Goal: Information Seeking & Learning: Learn about a topic

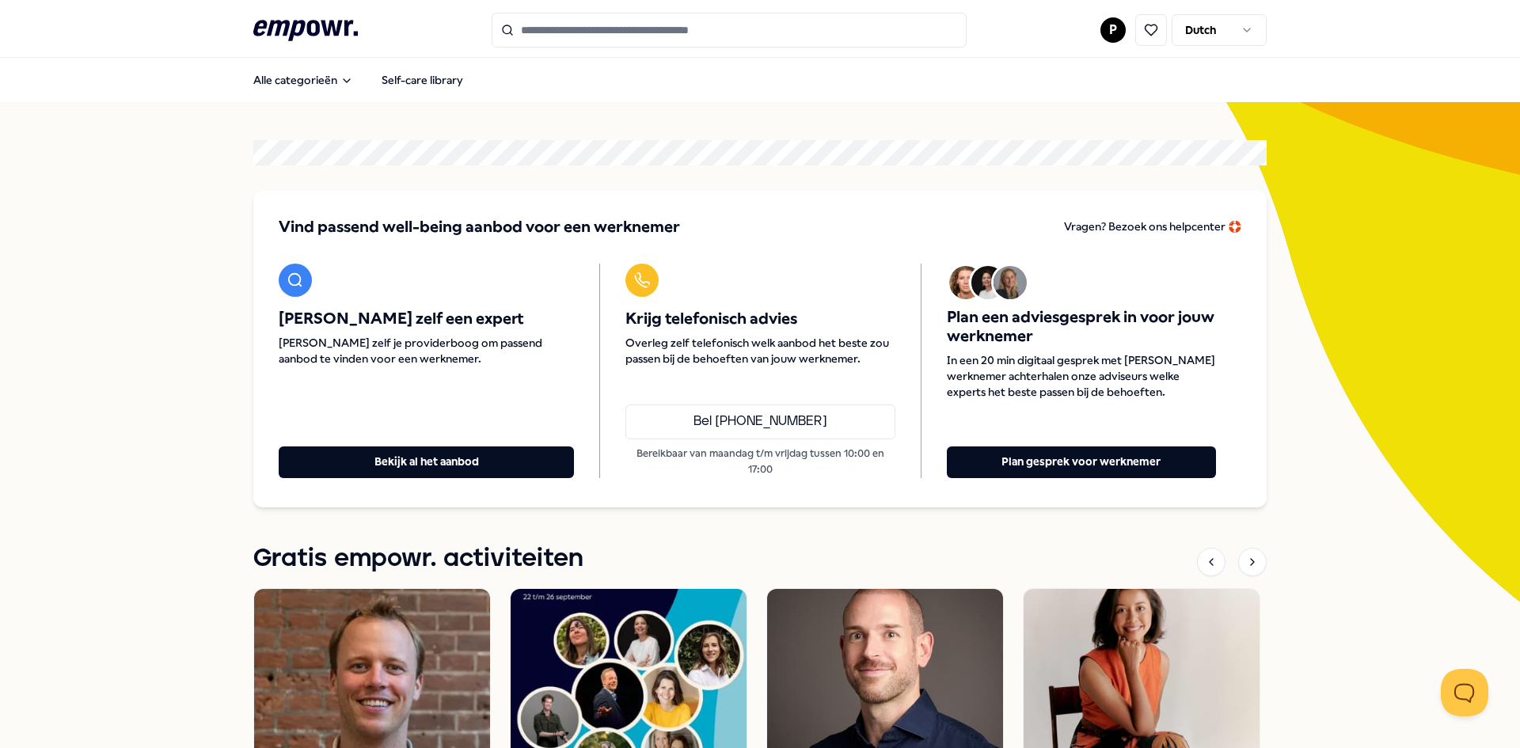
click at [548, 24] on input "Search for products, categories or subcategories" at bounding box center [729, 30] width 475 height 35
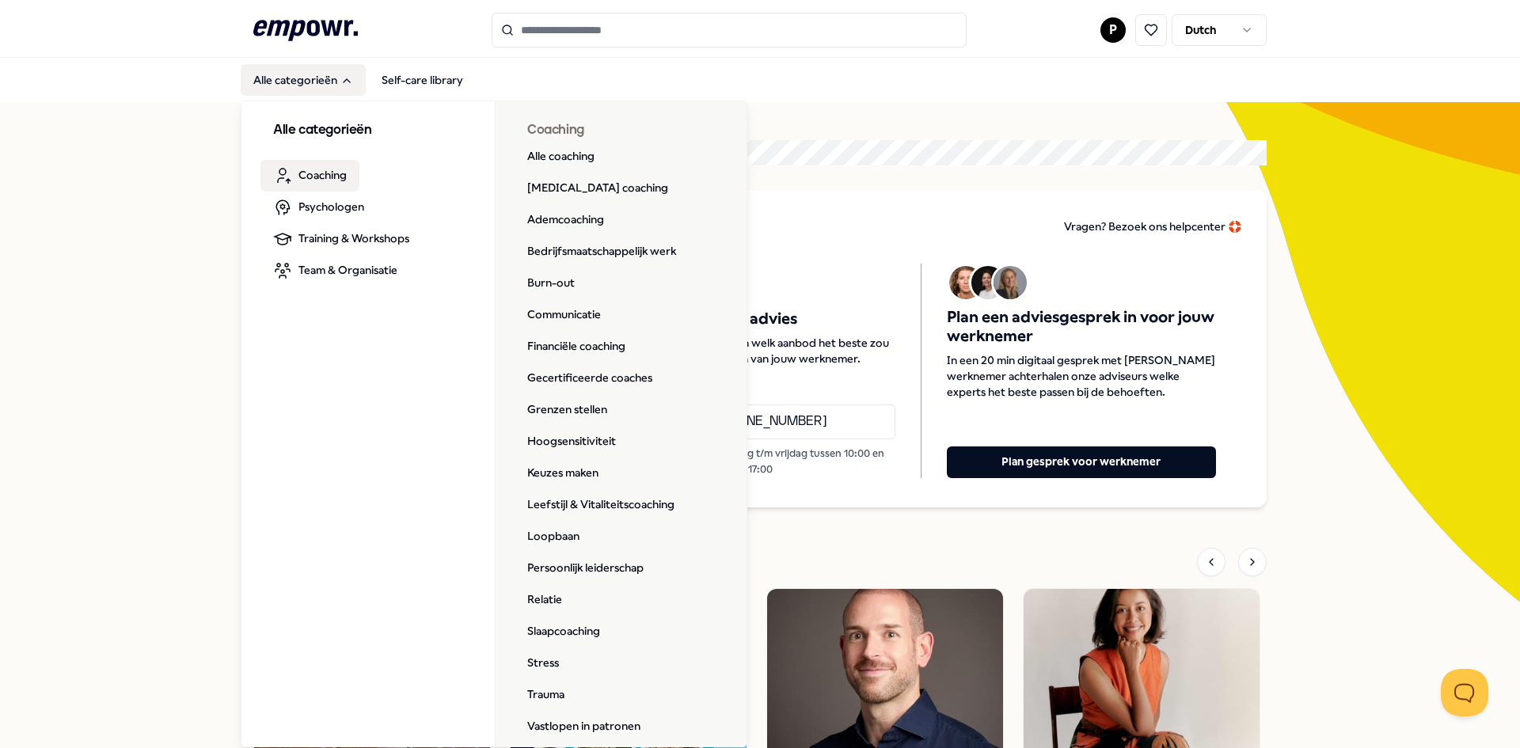
click at [342, 471] on div "Alle categorieën Coaching Psychologen Training & Workshops Team & Organisatie C…" at bounding box center [494, 424] width 507 height 647
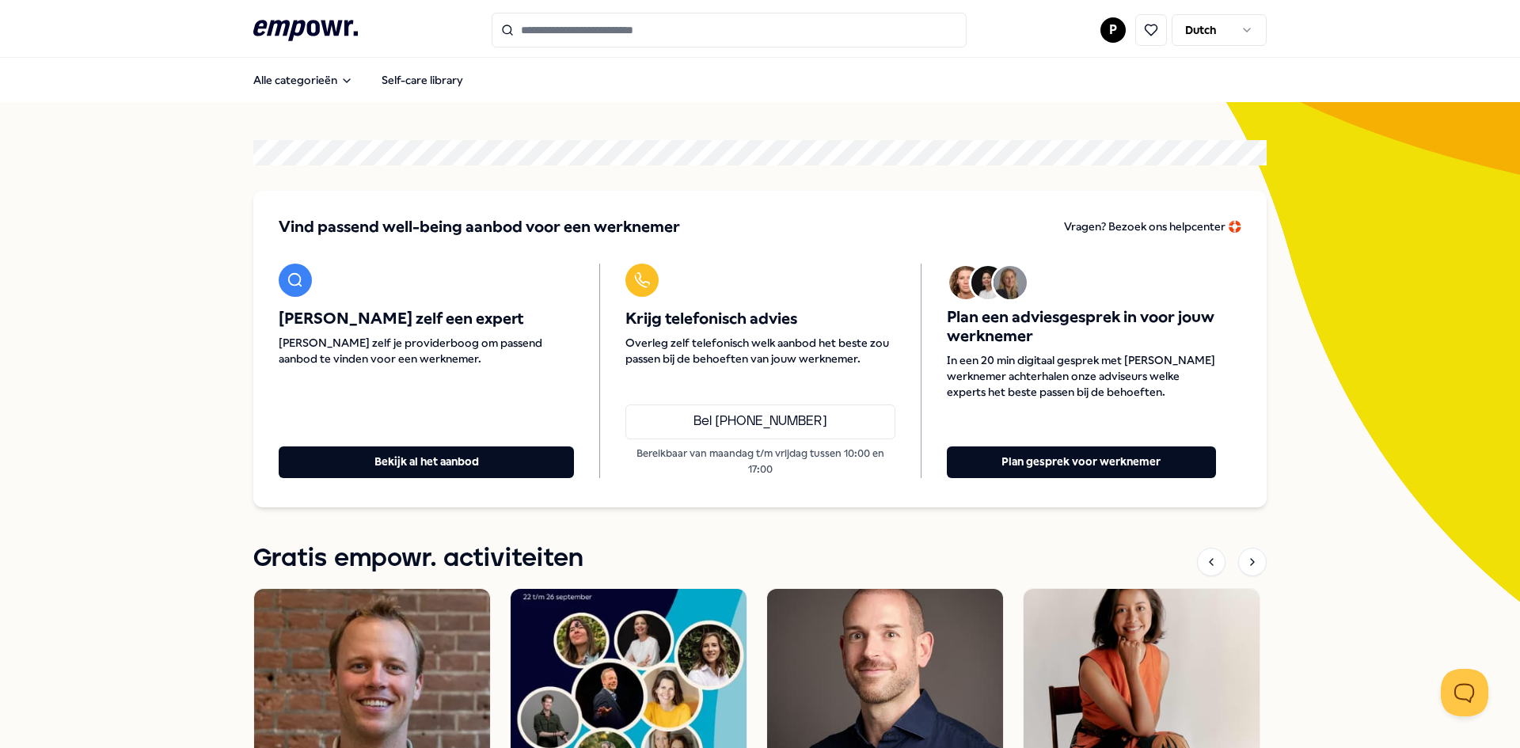
click at [577, 21] on input "Search for products, categories or subcategories" at bounding box center [729, 30] width 475 height 35
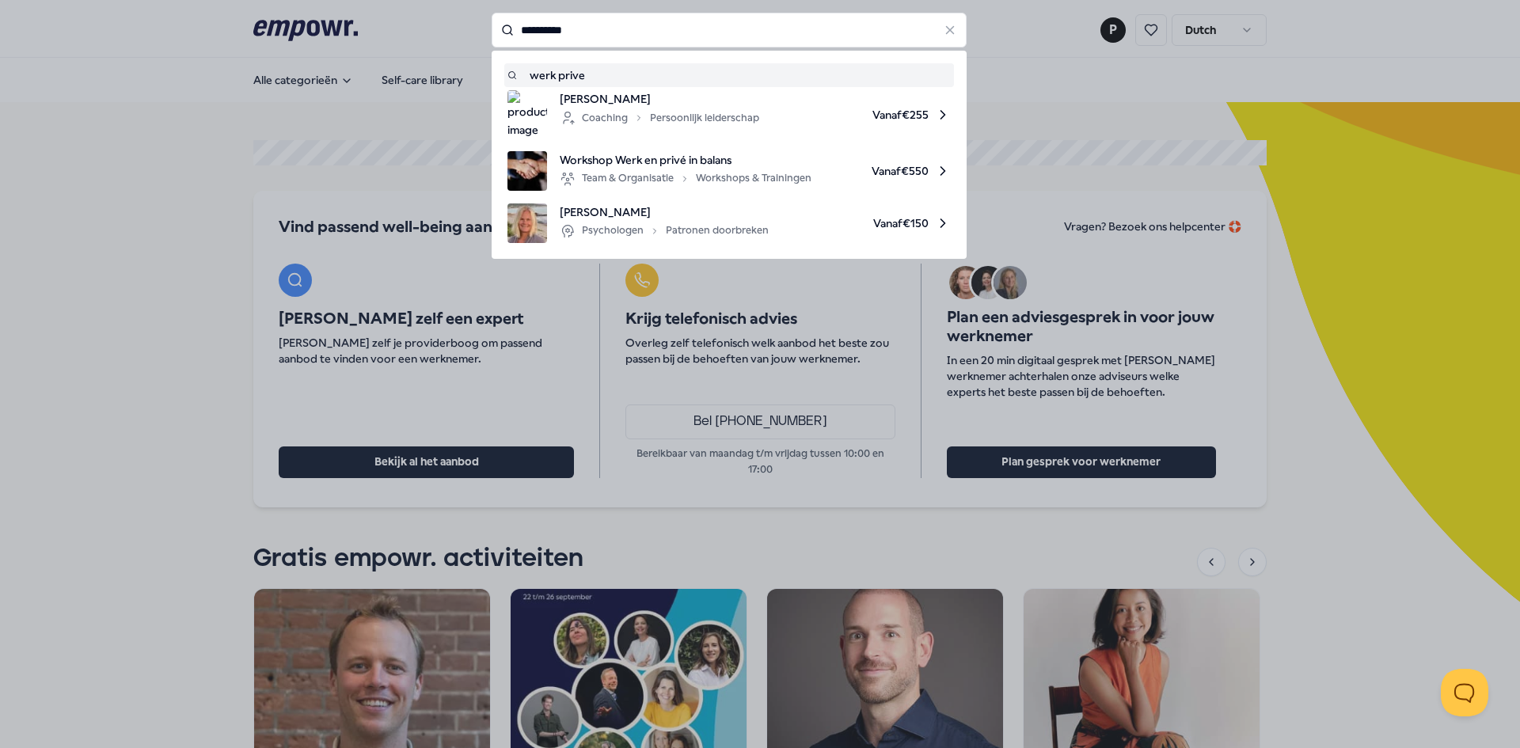
type input "**********"
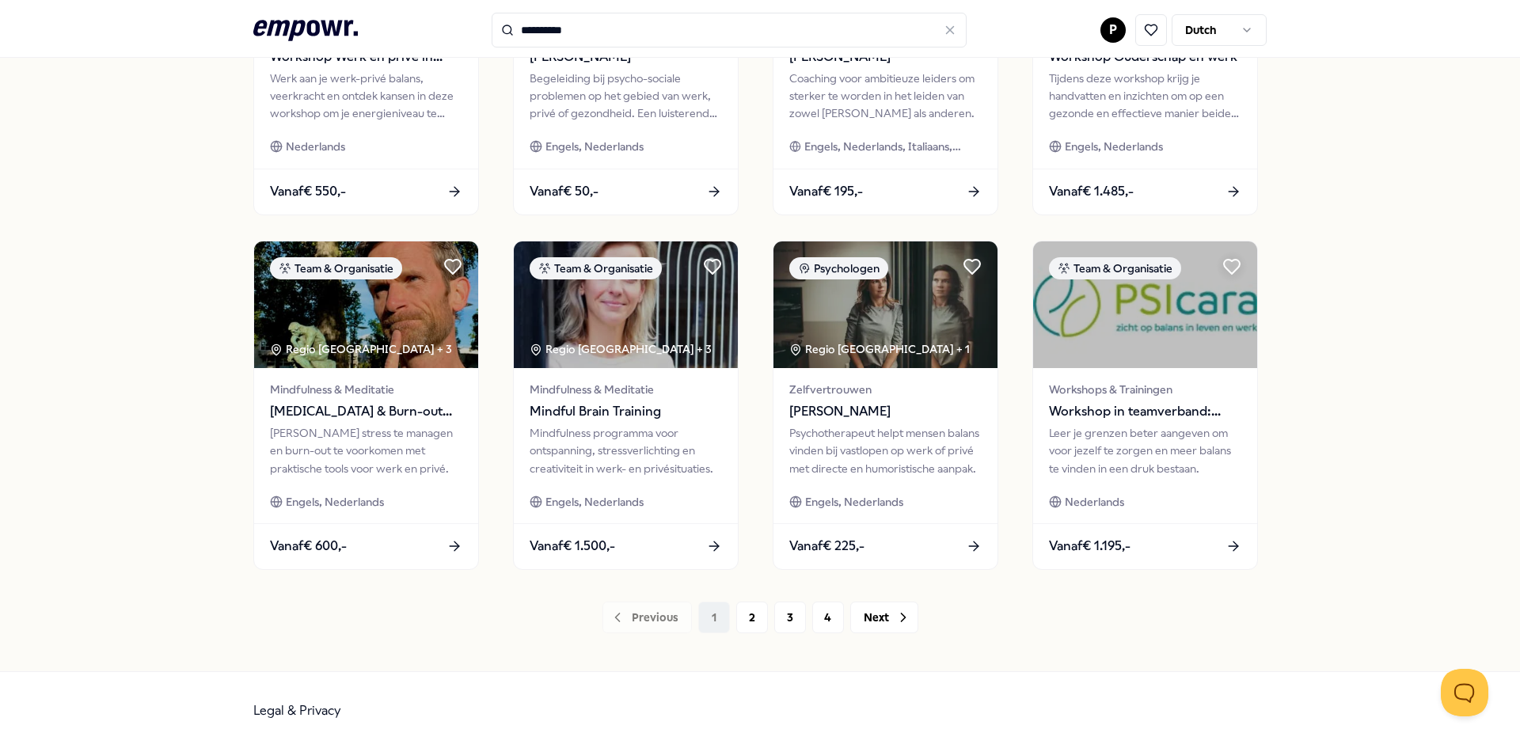
scroll to position [668, 0]
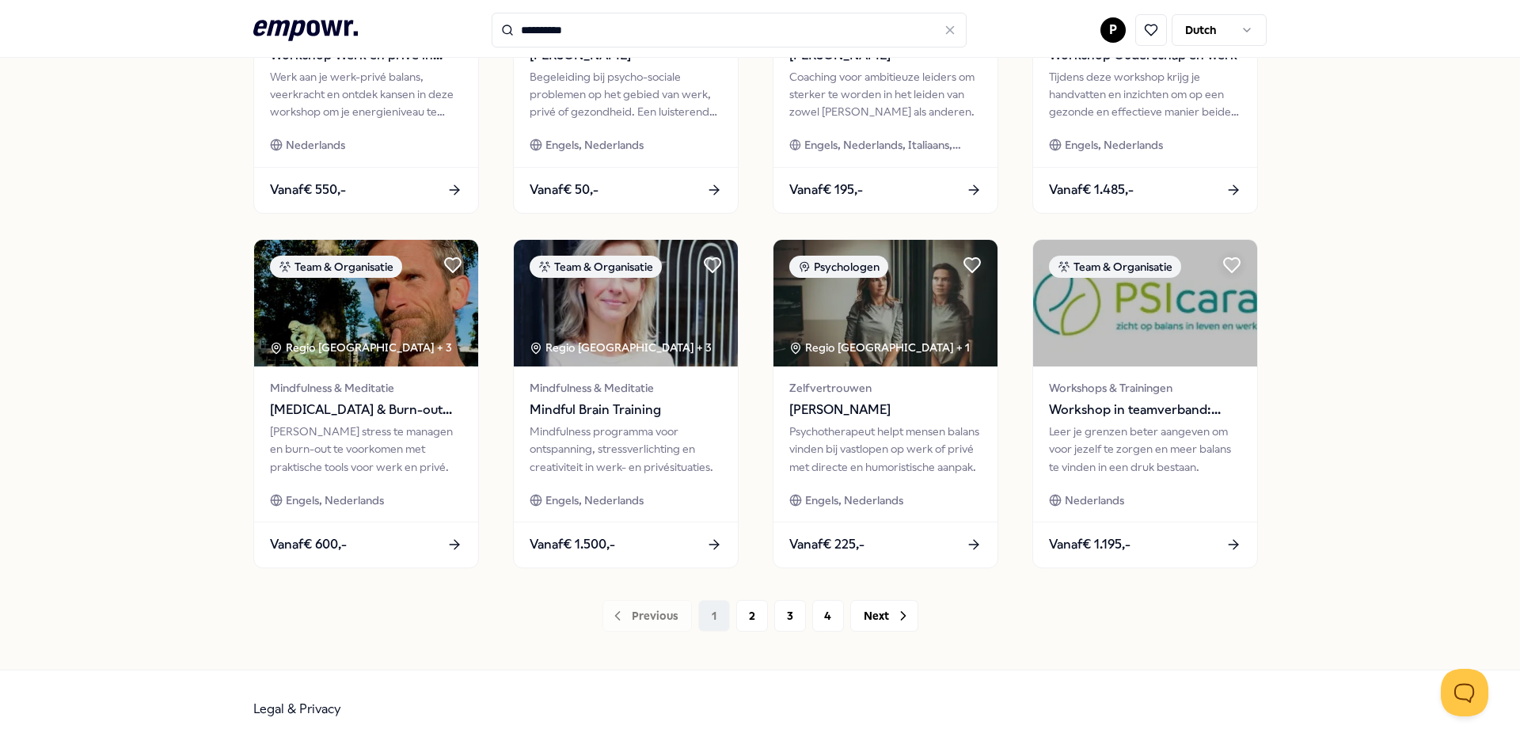
click at [113, 433] on div "38 Resultaten Categorieën Prijs Locatie Taal Type Coaching Regio [GEOGRAPHIC_DA…" at bounding box center [760, 52] width 1520 height 1236
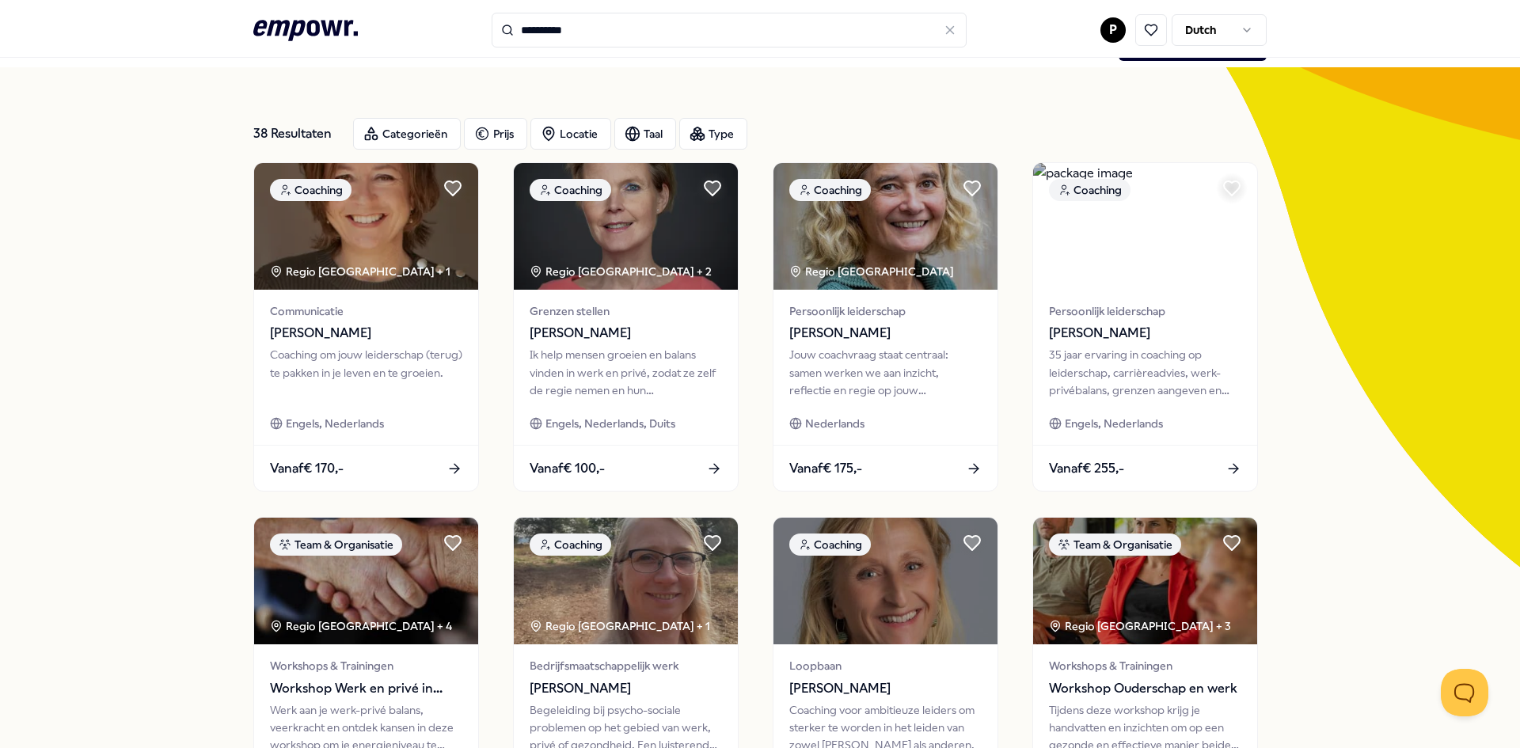
scroll to position [0, 0]
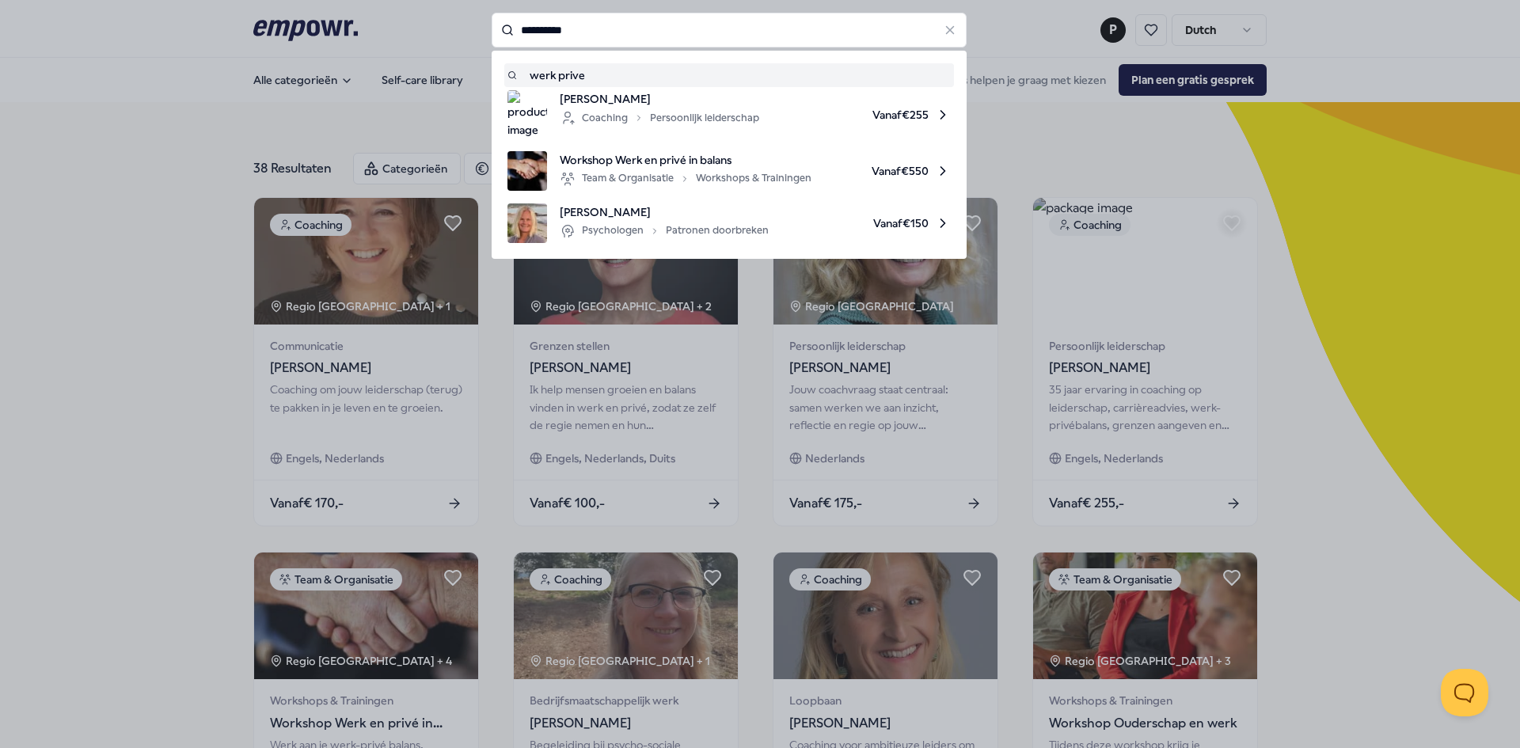
drag, startPoint x: 605, startPoint y: 26, endPoint x: 465, endPoint y: 58, distance: 143.6
click at [492, 13] on div "**********" at bounding box center [729, 30] width 475 height 35
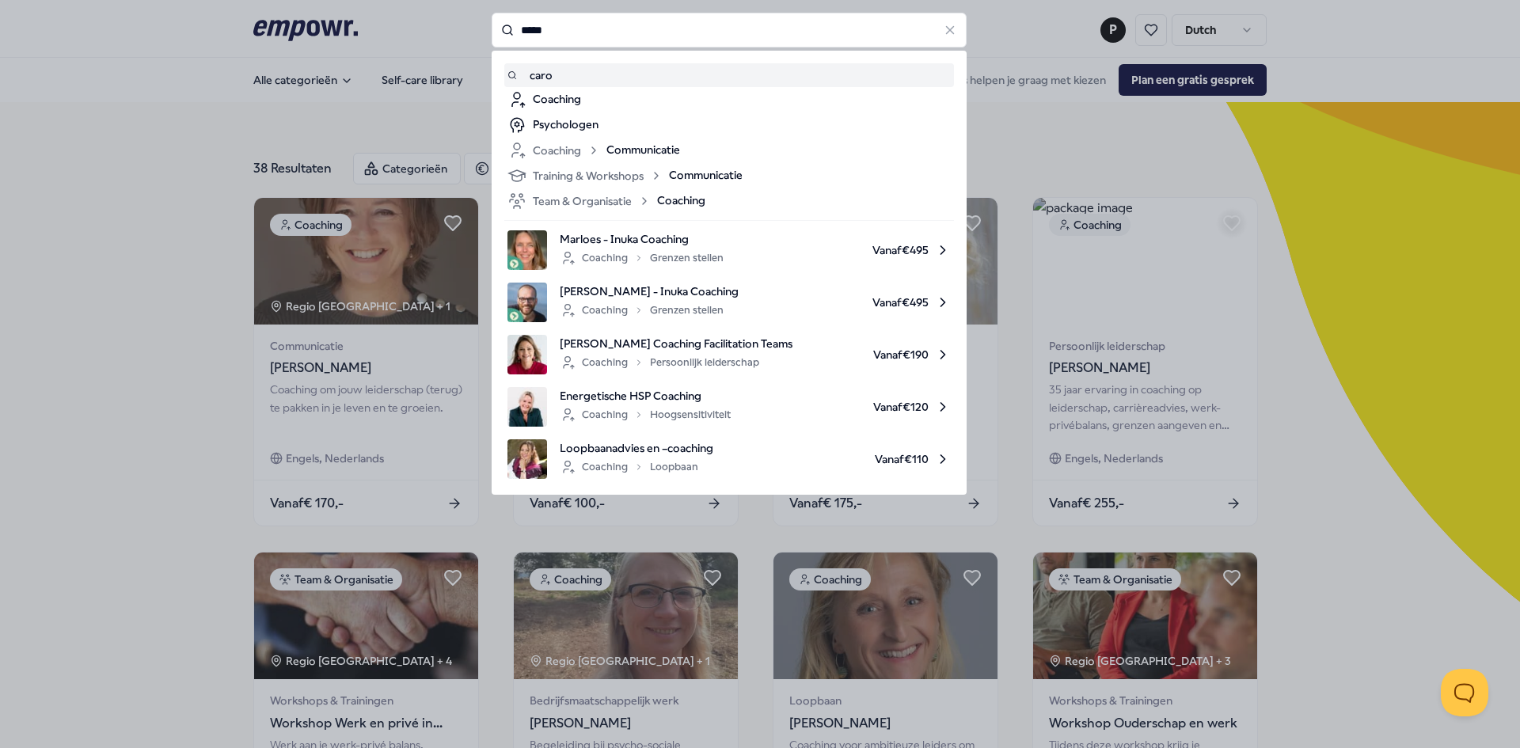
type input "*****"
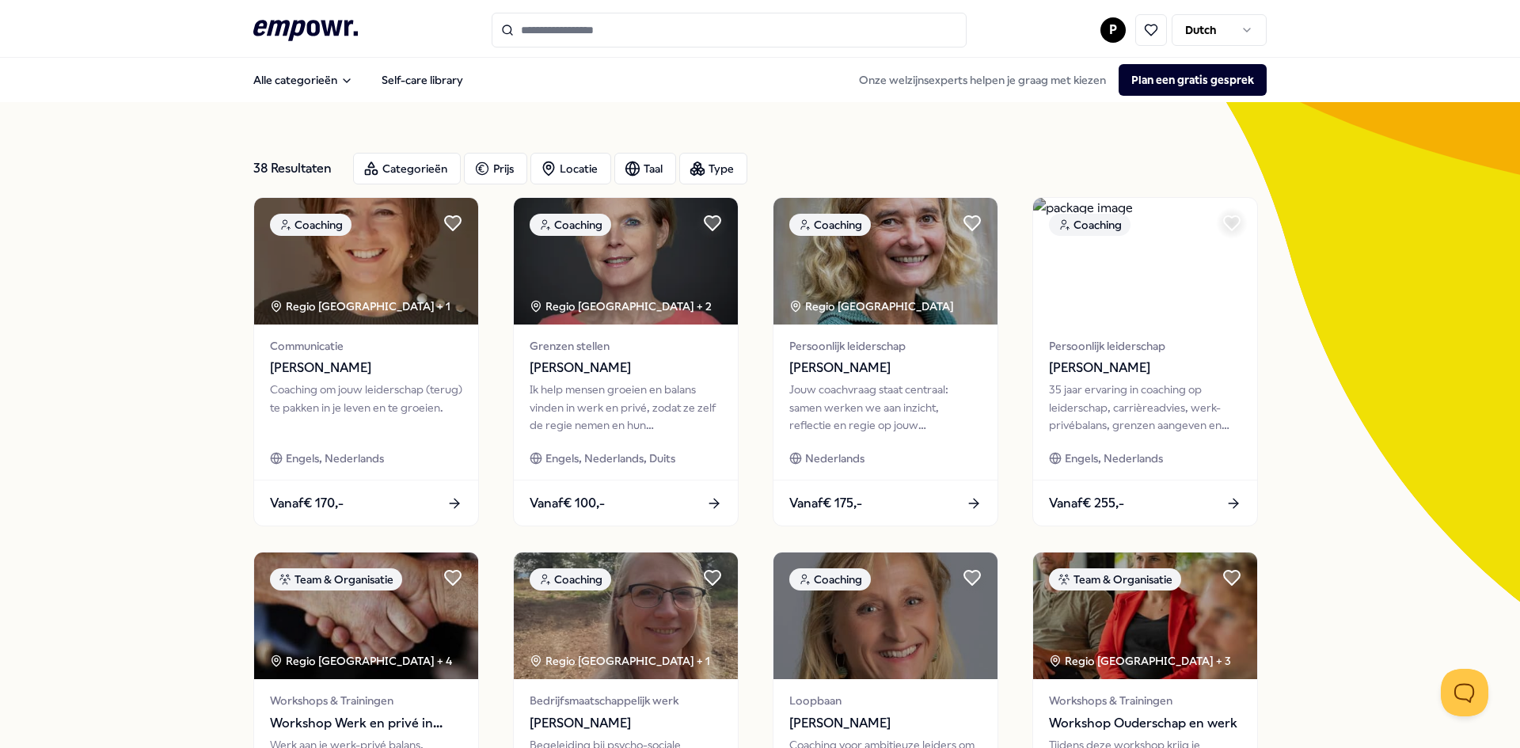
type input "*****"
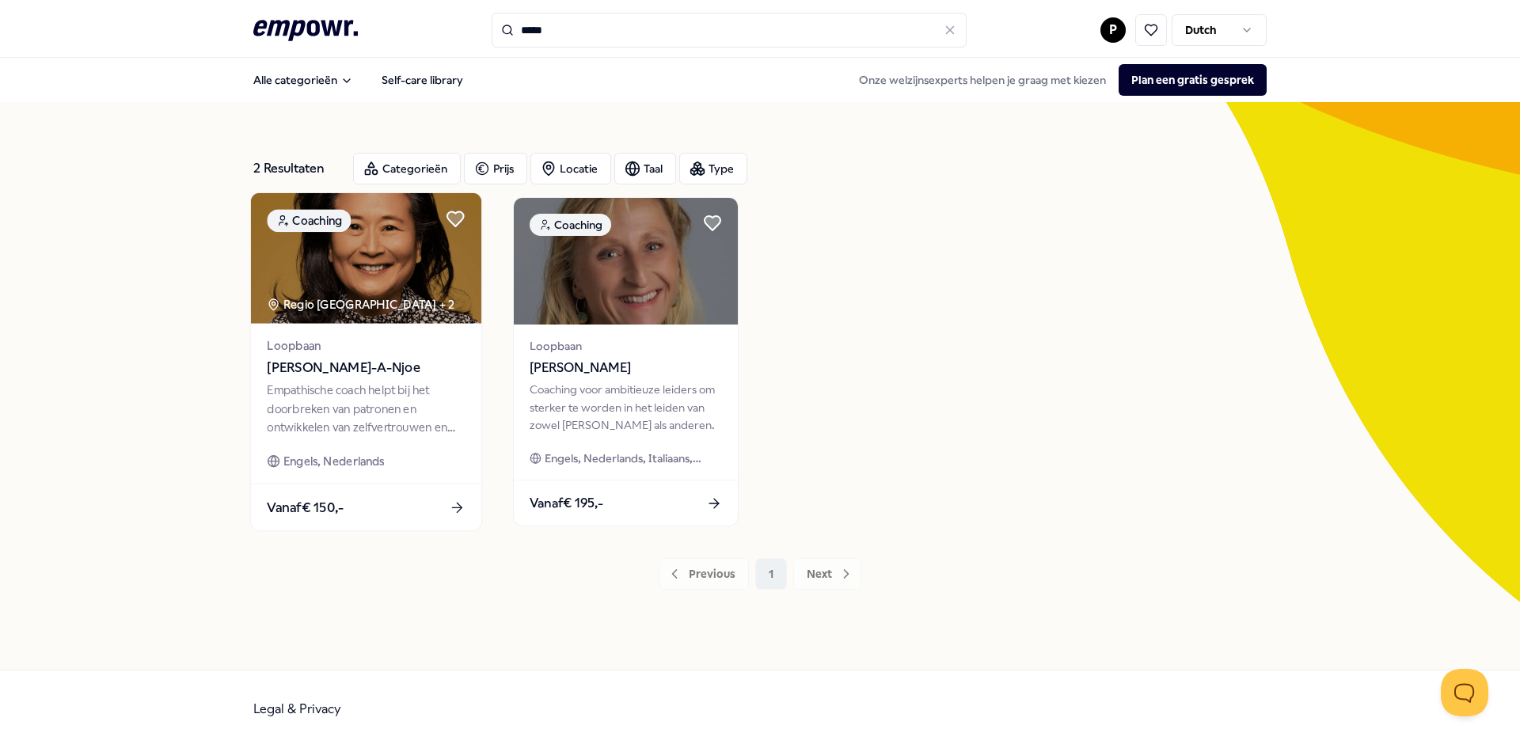
click at [325, 406] on div "Empathische coach helpt bij het doorbreken van patronen en ontwikkelen van zelf…" at bounding box center [366, 409] width 198 height 55
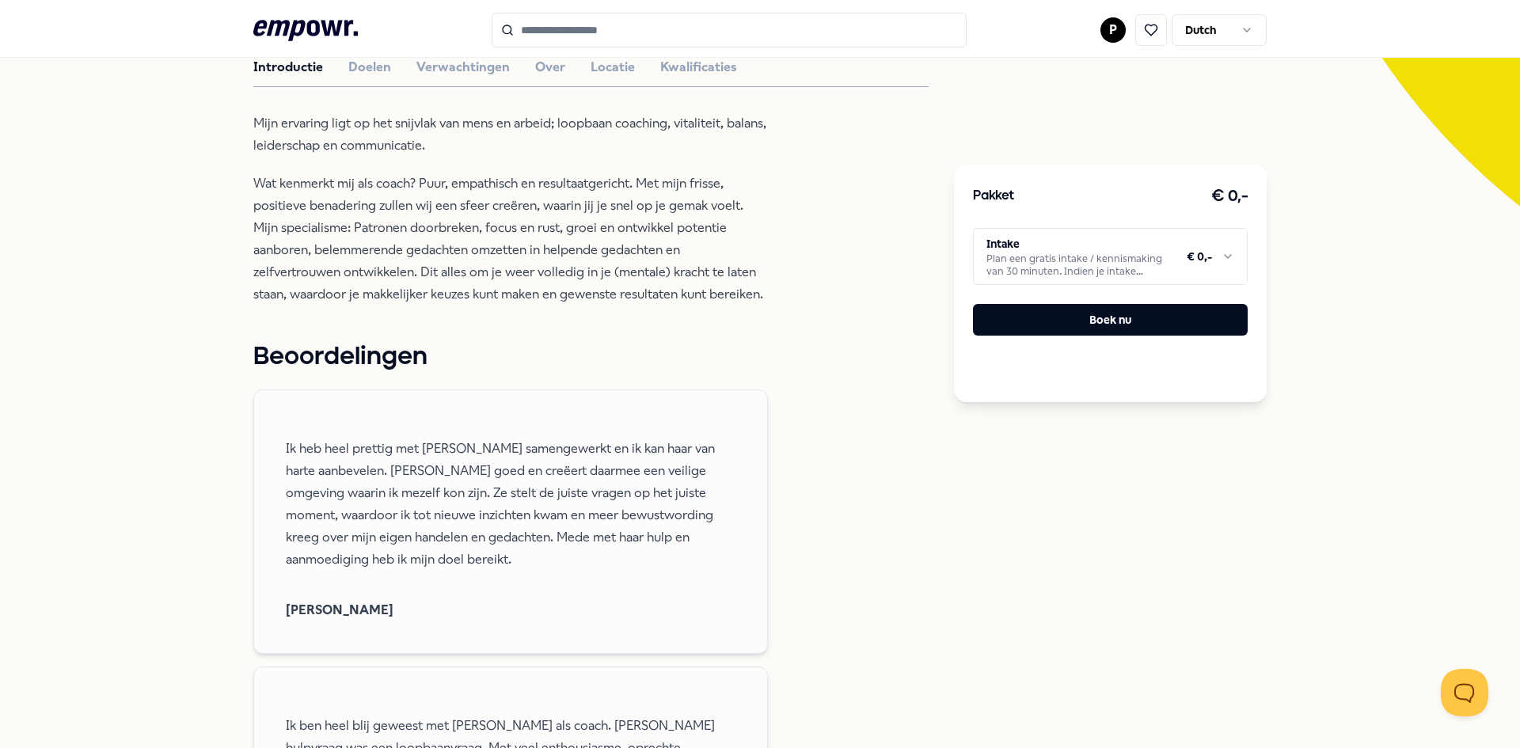
scroll to position [237, 0]
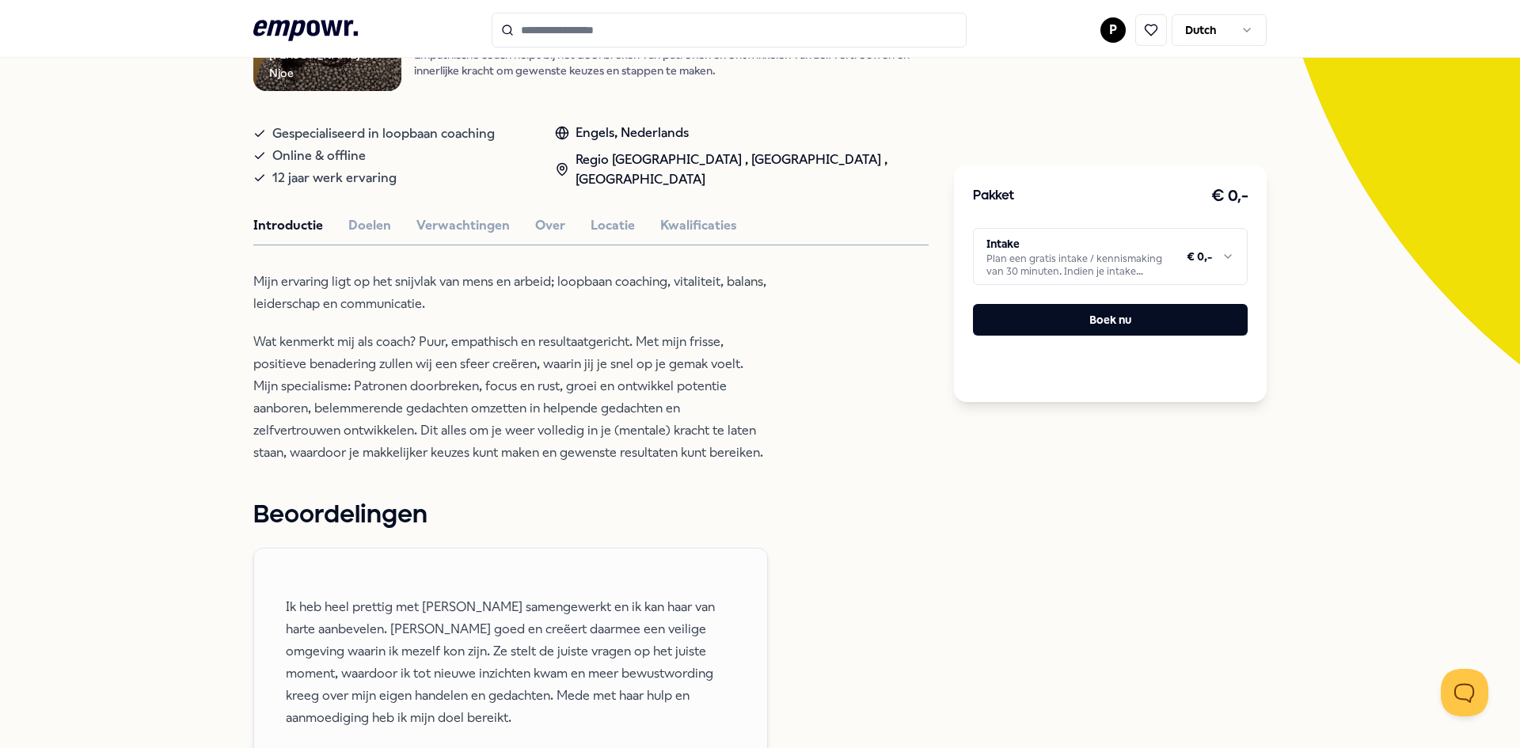
click at [355, 223] on button "Doelen" at bounding box center [369, 225] width 43 height 21
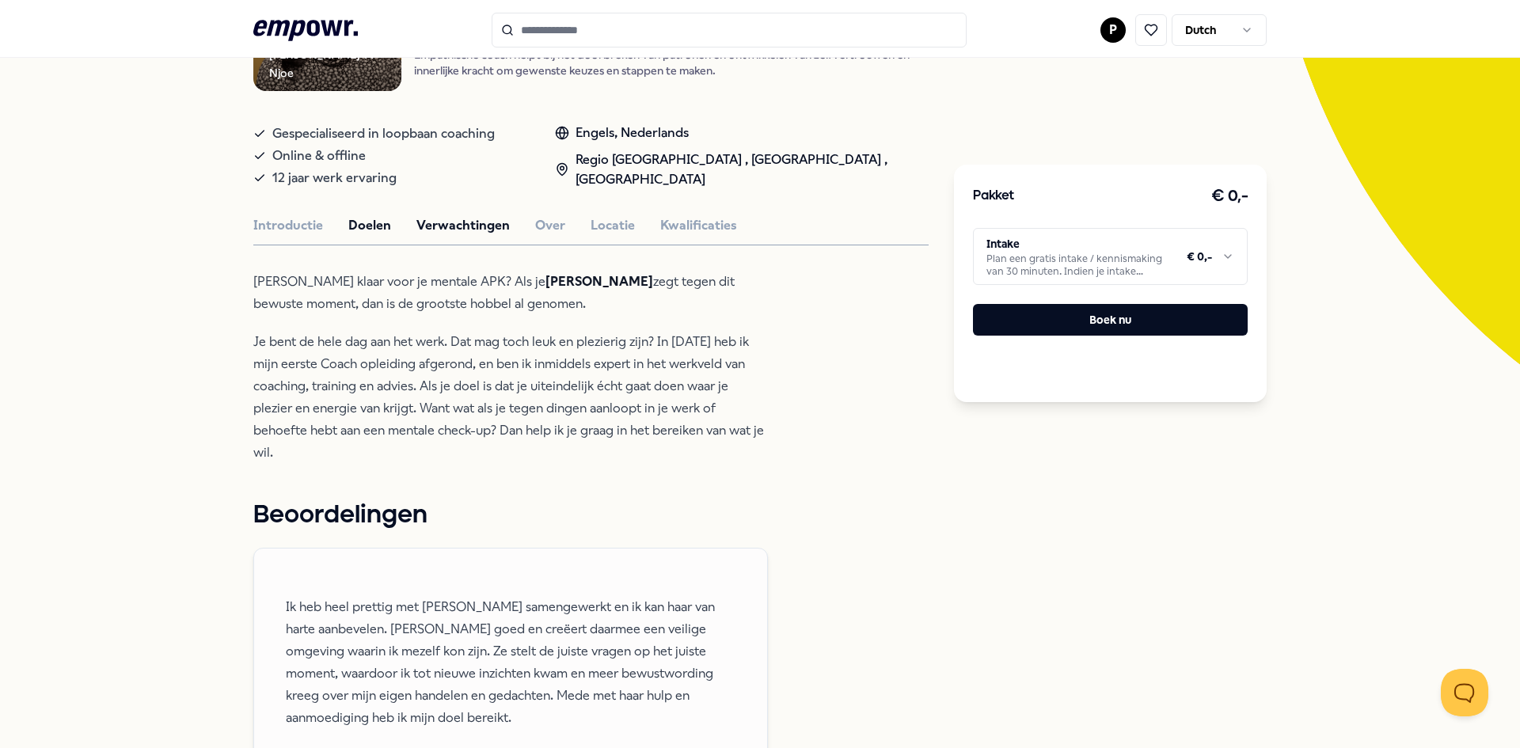
click at [428, 222] on button "Verwachtingen" at bounding box center [462, 225] width 93 height 21
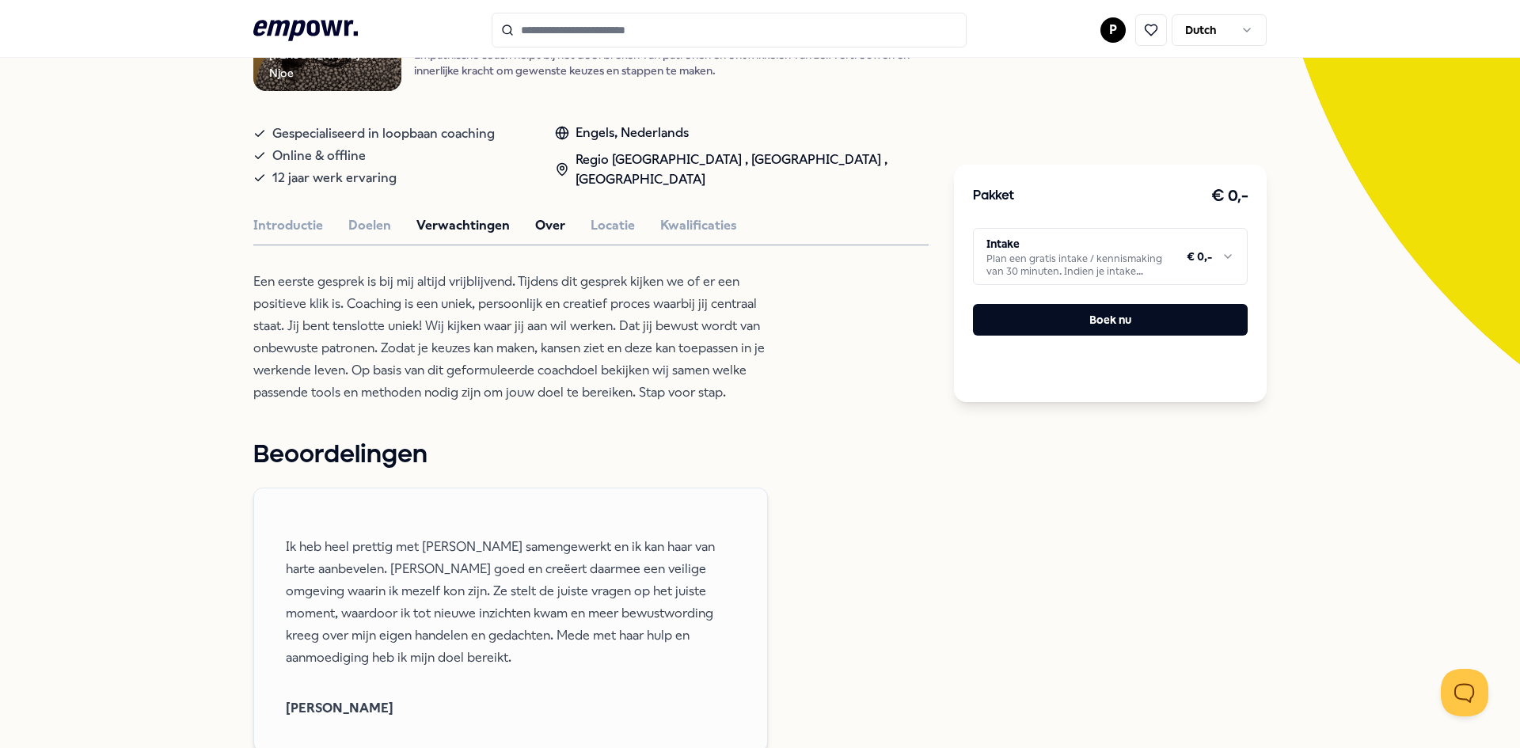
click at [535, 221] on button "Over" at bounding box center [550, 225] width 30 height 21
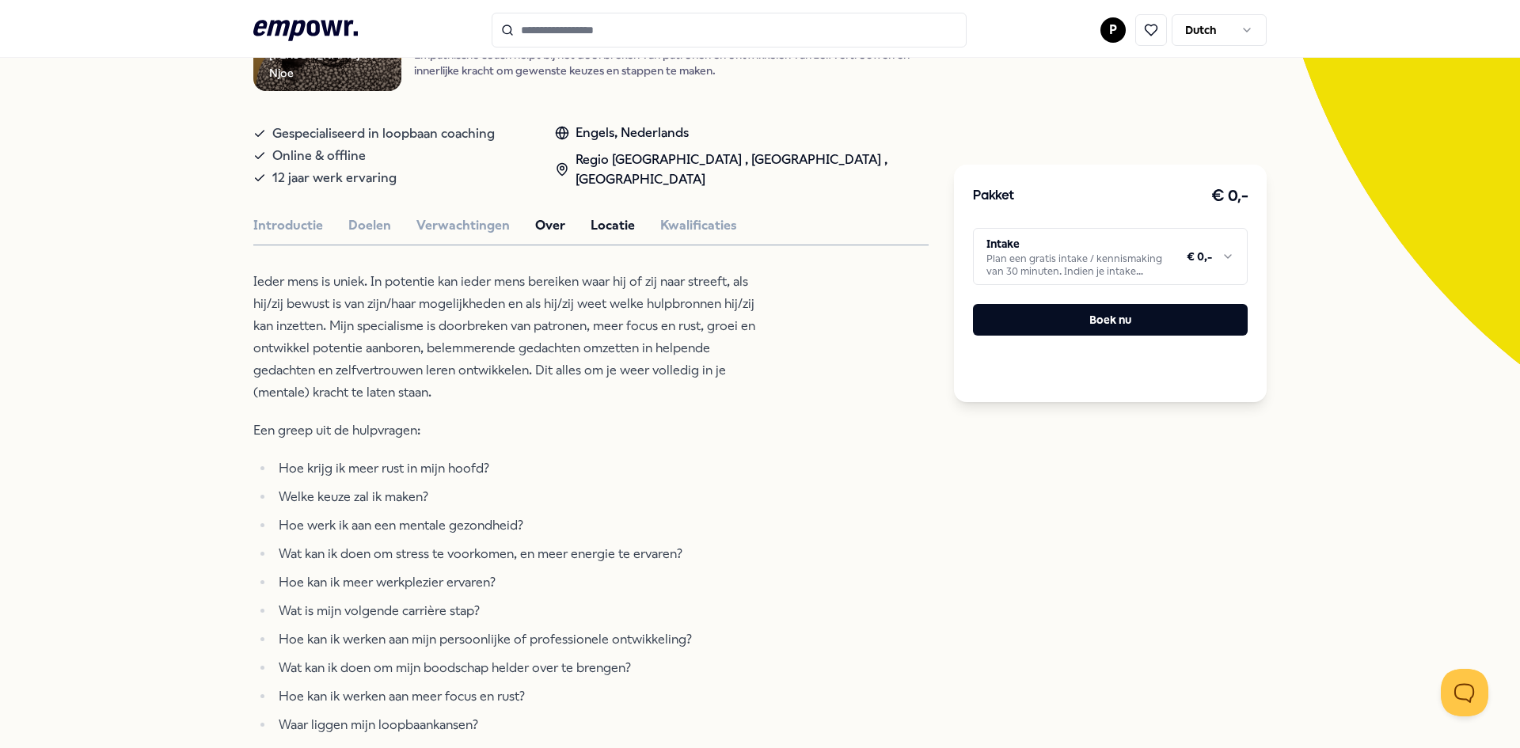
click at [606, 226] on button "Locatie" at bounding box center [613, 225] width 44 height 21
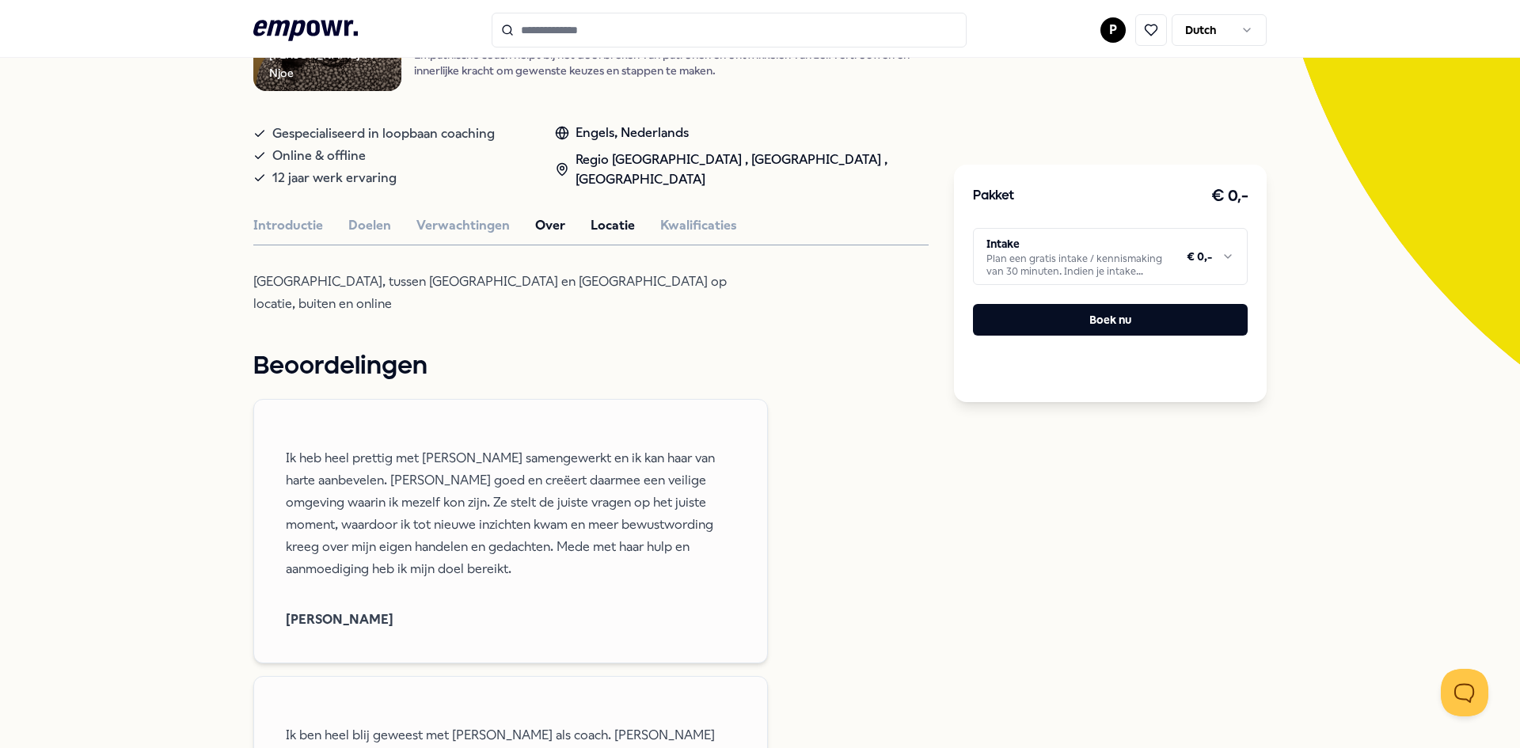
click at [544, 220] on button "Over" at bounding box center [550, 225] width 30 height 21
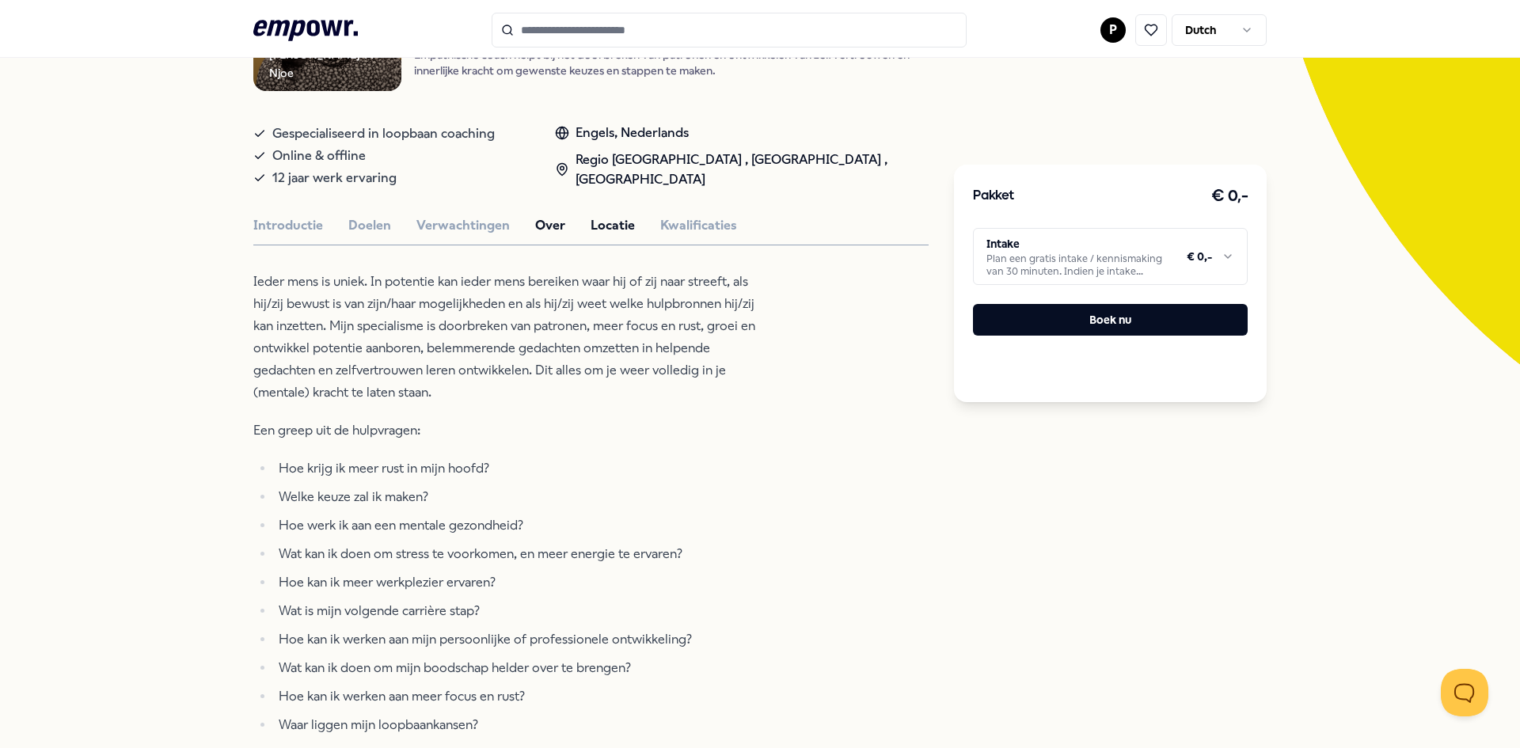
click at [620, 220] on button "Locatie" at bounding box center [613, 225] width 44 height 21
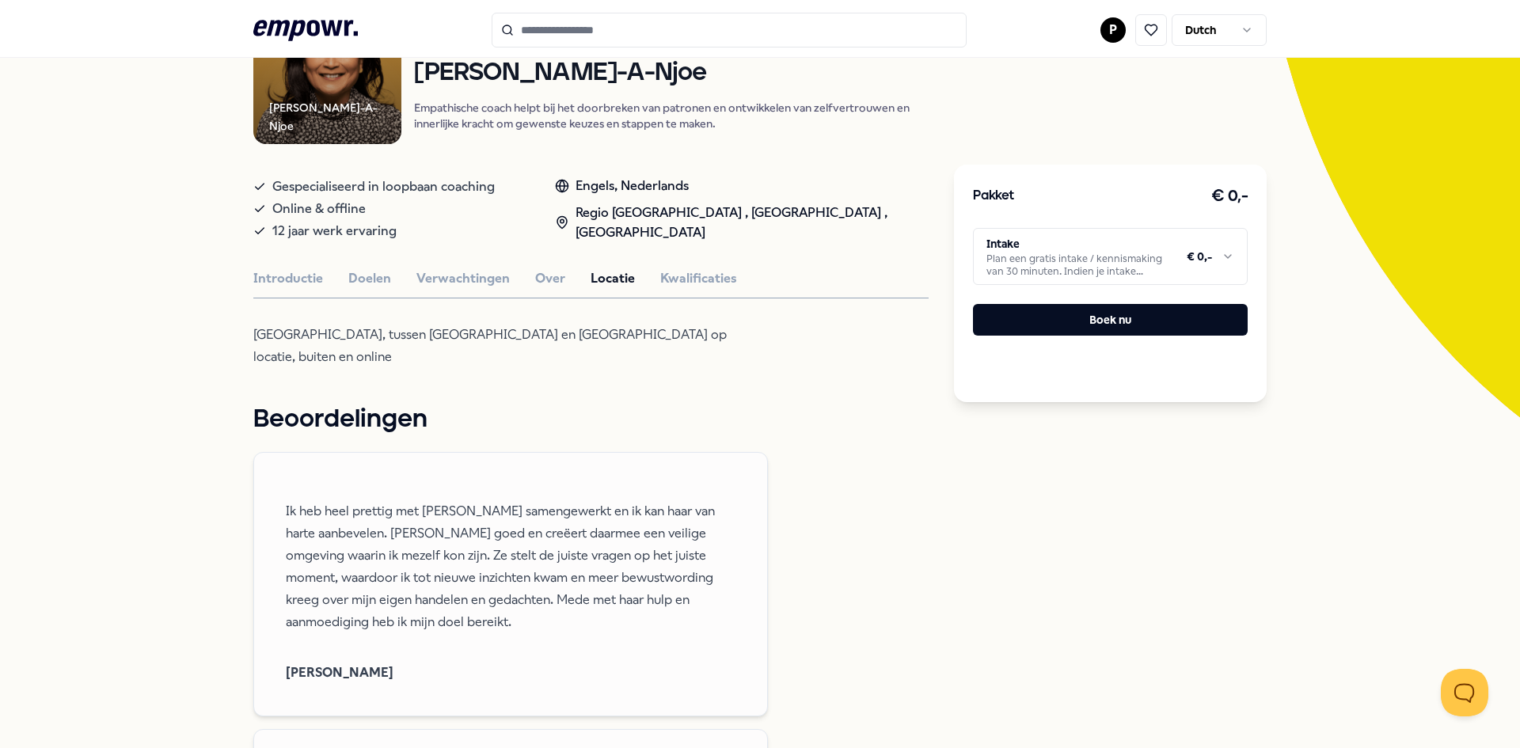
scroll to position [158, 0]
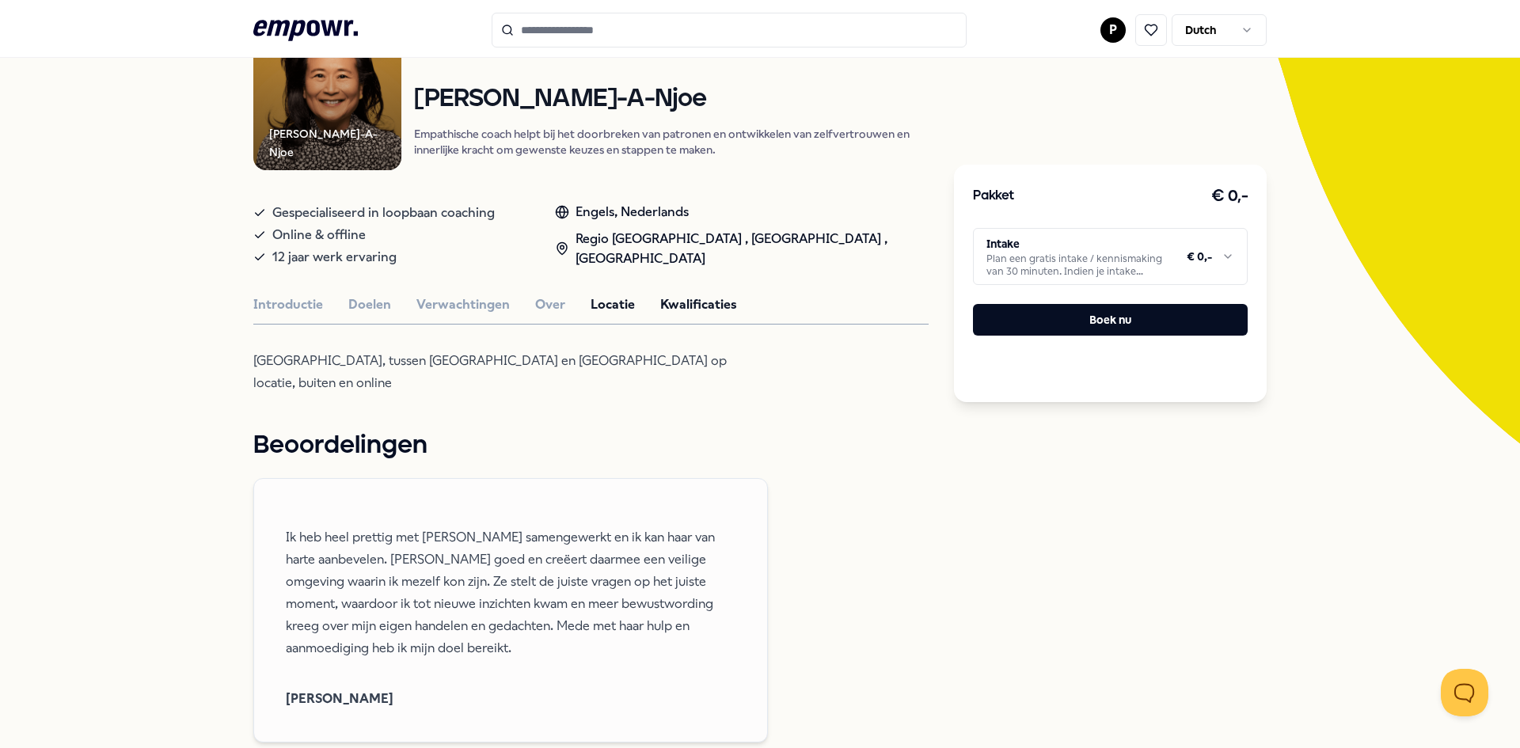
click at [693, 304] on button "Kwalificaties" at bounding box center [698, 304] width 77 height 21
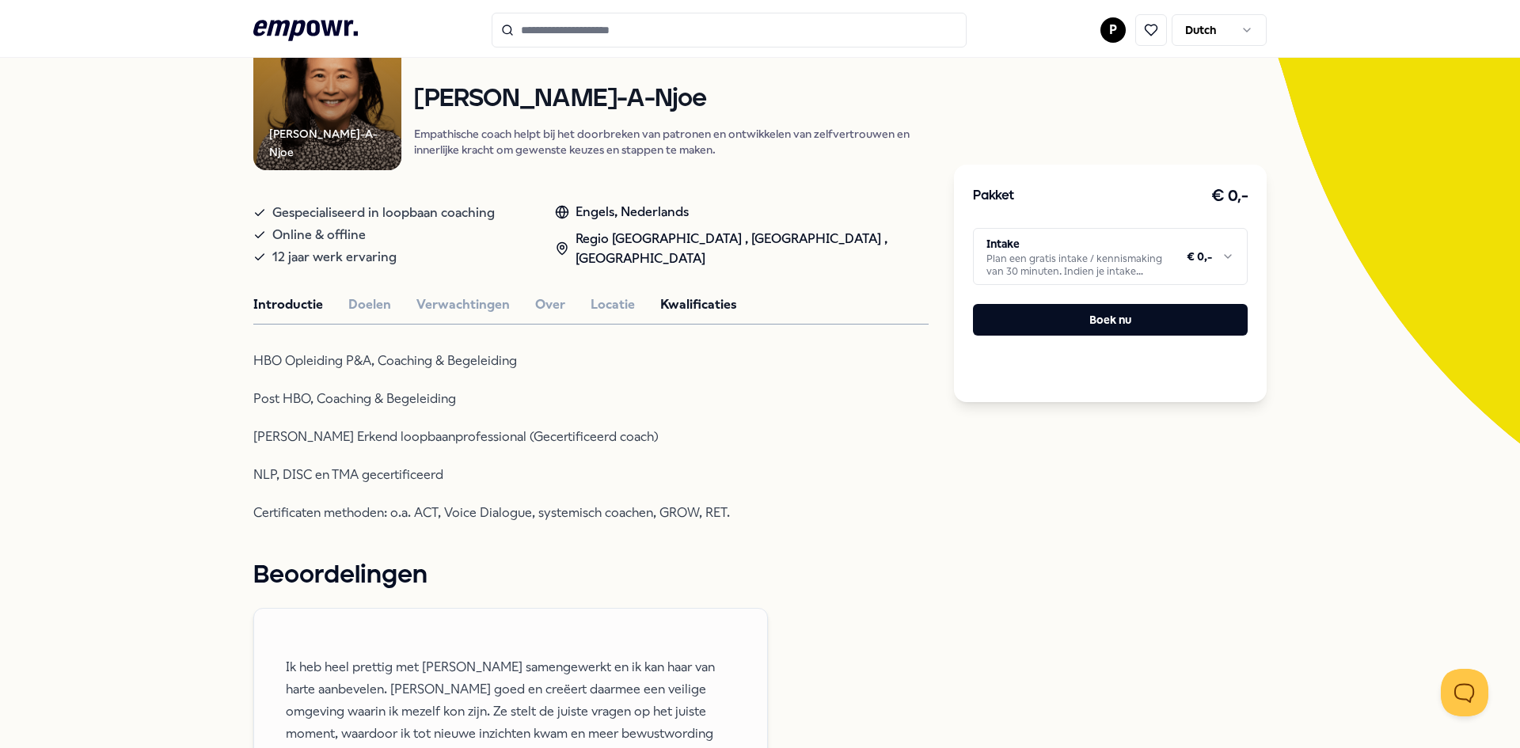
click at [260, 300] on button "Introductie" at bounding box center [288, 304] width 70 height 21
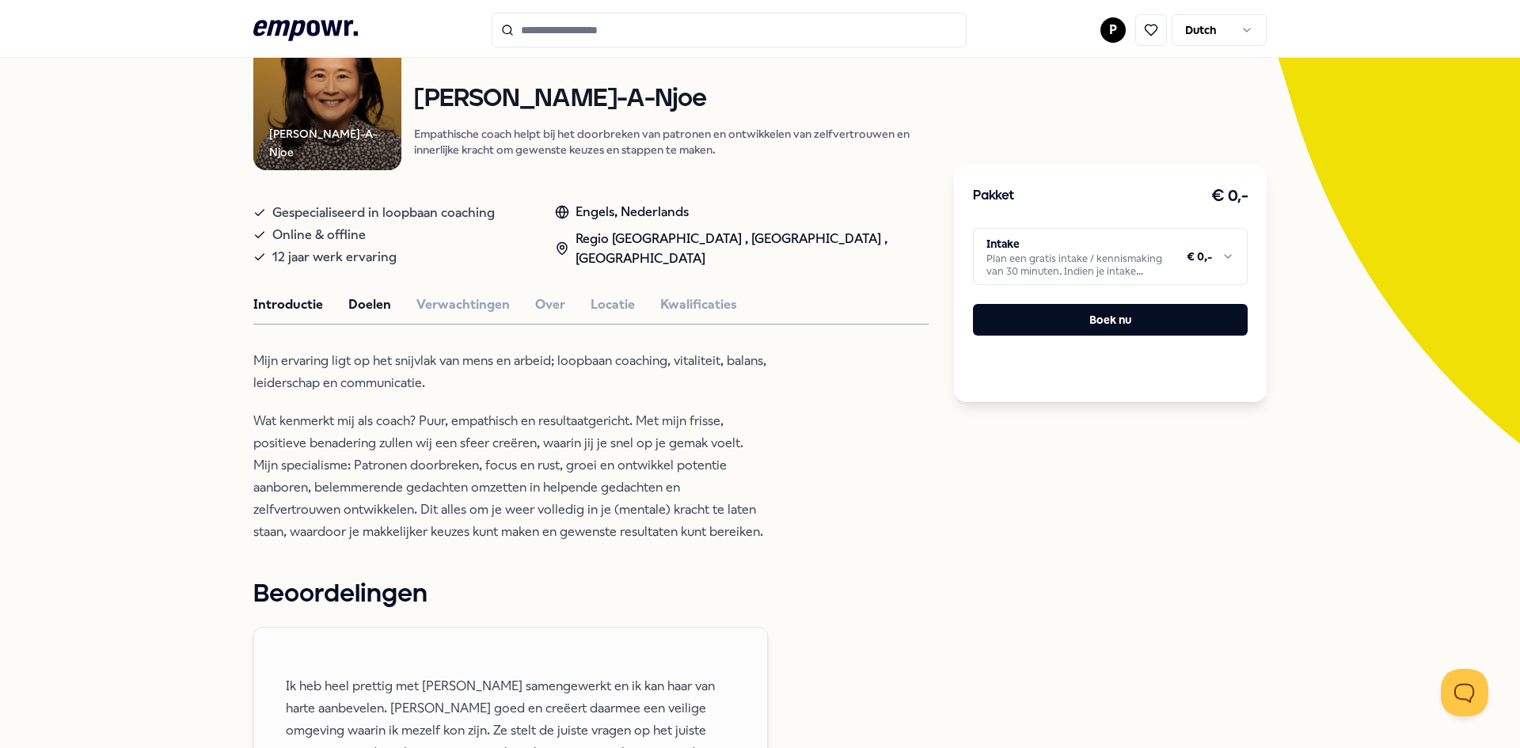
click at [362, 303] on button "Doelen" at bounding box center [369, 304] width 43 height 21
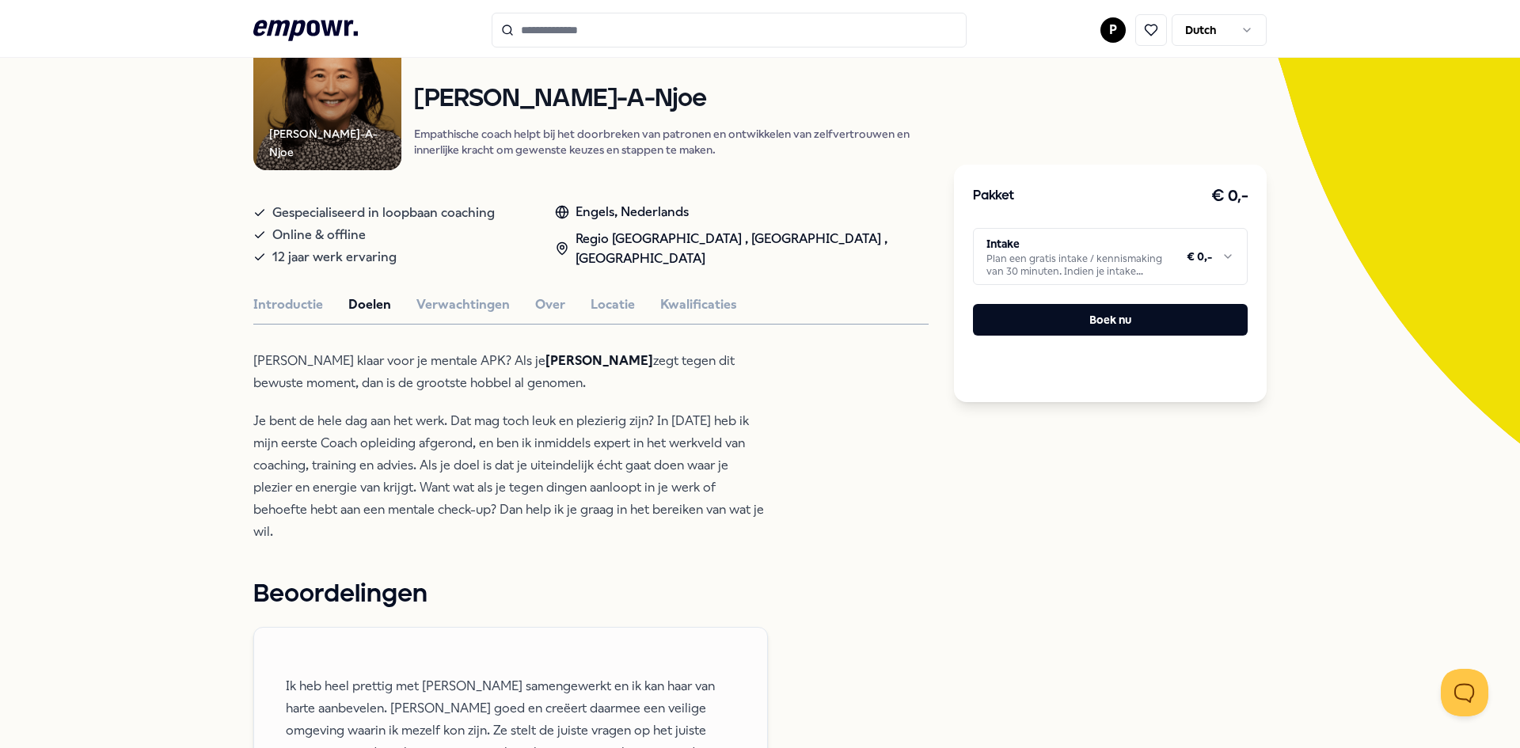
drag, startPoint x: 249, startPoint y: 359, endPoint x: 445, endPoint y: 384, distance: 197.2
click at [445, 384] on p "[PERSON_NAME] klaar voor je mentale APK? Als je JA zegt tegen dit bewuste momen…" at bounding box center [510, 372] width 515 height 44
click at [412, 378] on p "[PERSON_NAME] klaar voor je mentale APK? Als je JA zegt tegen dit bewuste momen…" at bounding box center [510, 372] width 515 height 44
drag, startPoint x: 420, startPoint y: 381, endPoint x: 255, endPoint y: 355, distance: 166.6
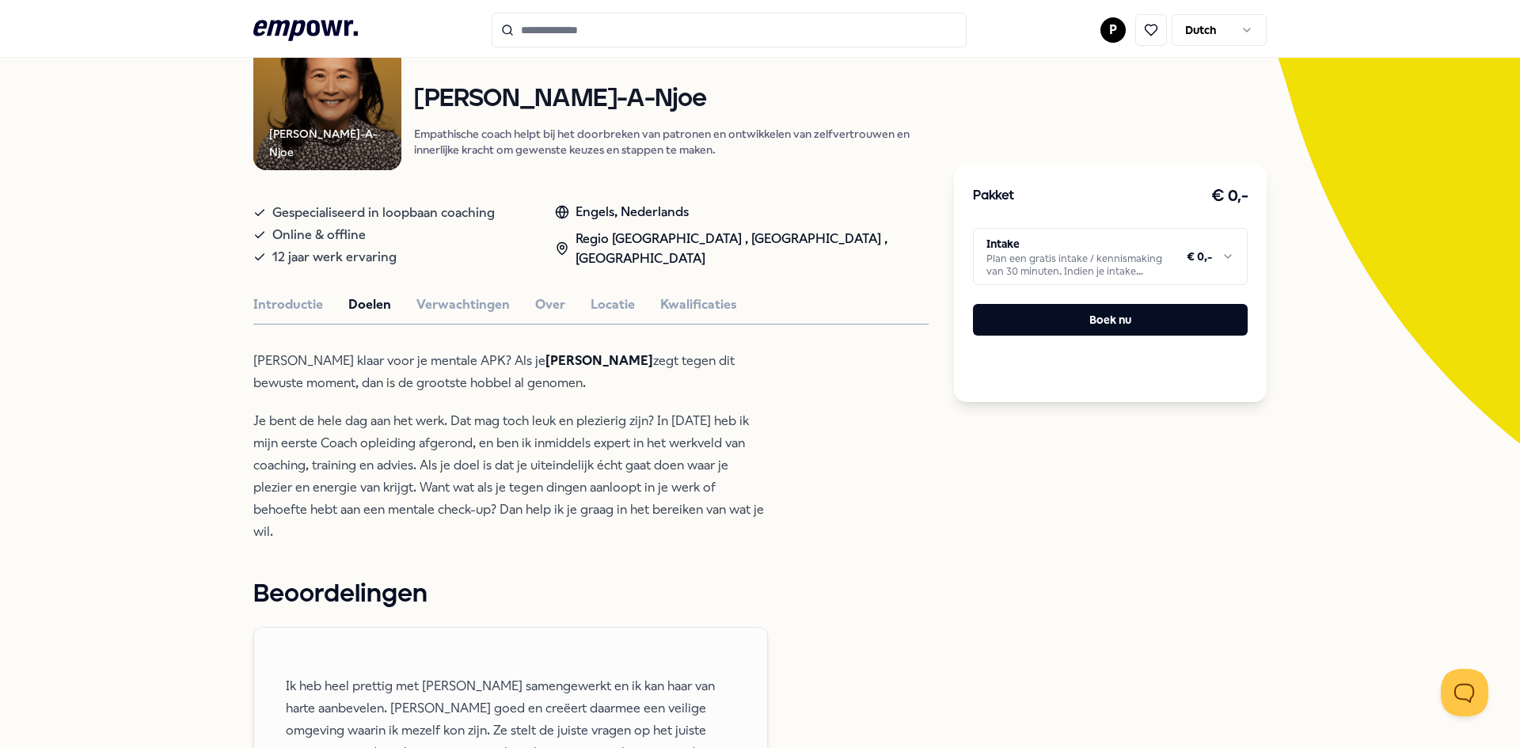
click at [267, 366] on p "[PERSON_NAME] klaar voor je mentale APK? Als je JA zegt tegen dit bewuste momen…" at bounding box center [510, 372] width 515 height 44
click at [291, 370] on p "[PERSON_NAME] klaar voor je mentale APK? Als je JA zegt tegen dit bewuste momen…" at bounding box center [510, 372] width 515 height 44
click at [443, 392] on p "[PERSON_NAME] klaar voor je mentale APK? Als je JA zegt tegen dit bewuste momen…" at bounding box center [510, 372] width 515 height 44
click at [285, 309] on button "Introductie" at bounding box center [288, 304] width 70 height 21
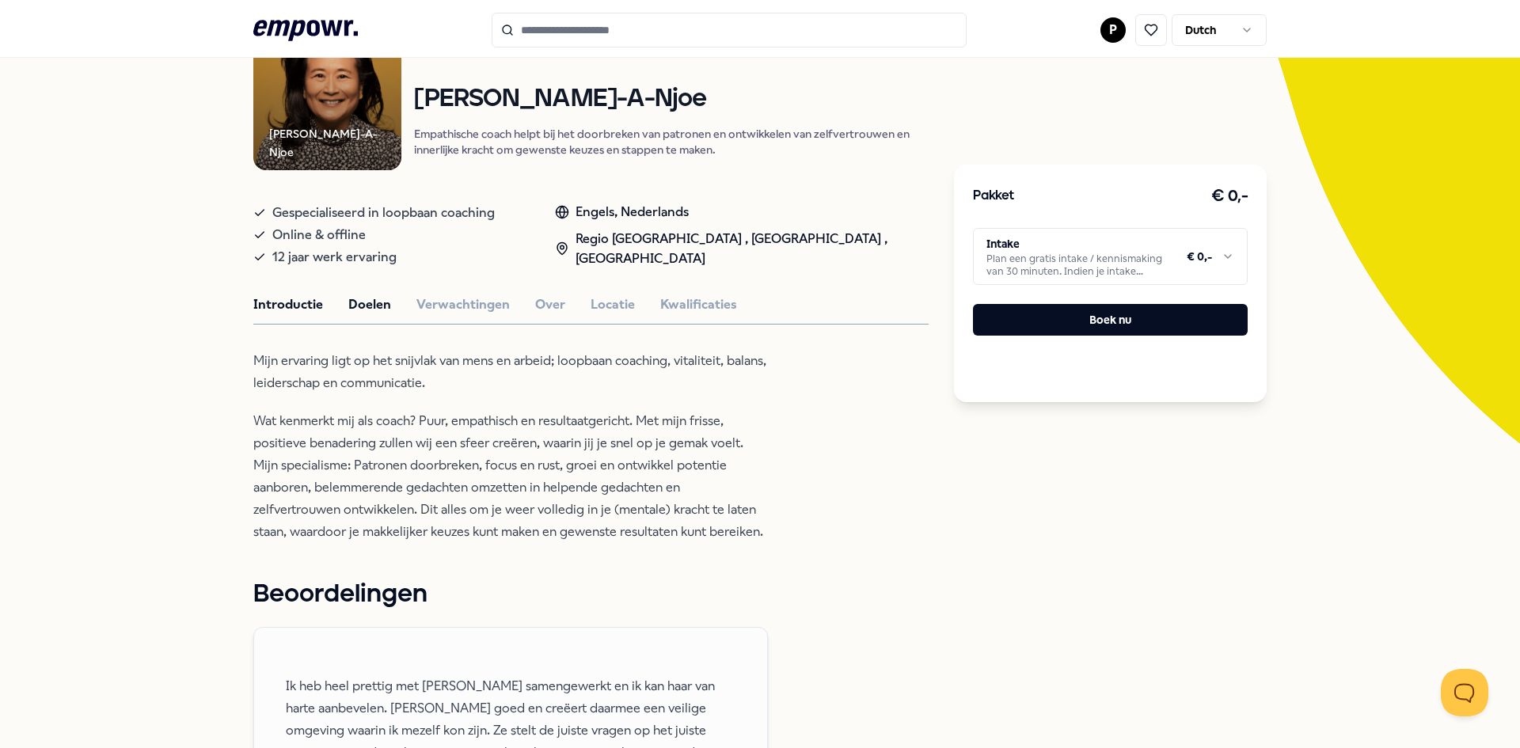
click at [348, 302] on button "Doelen" at bounding box center [369, 304] width 43 height 21
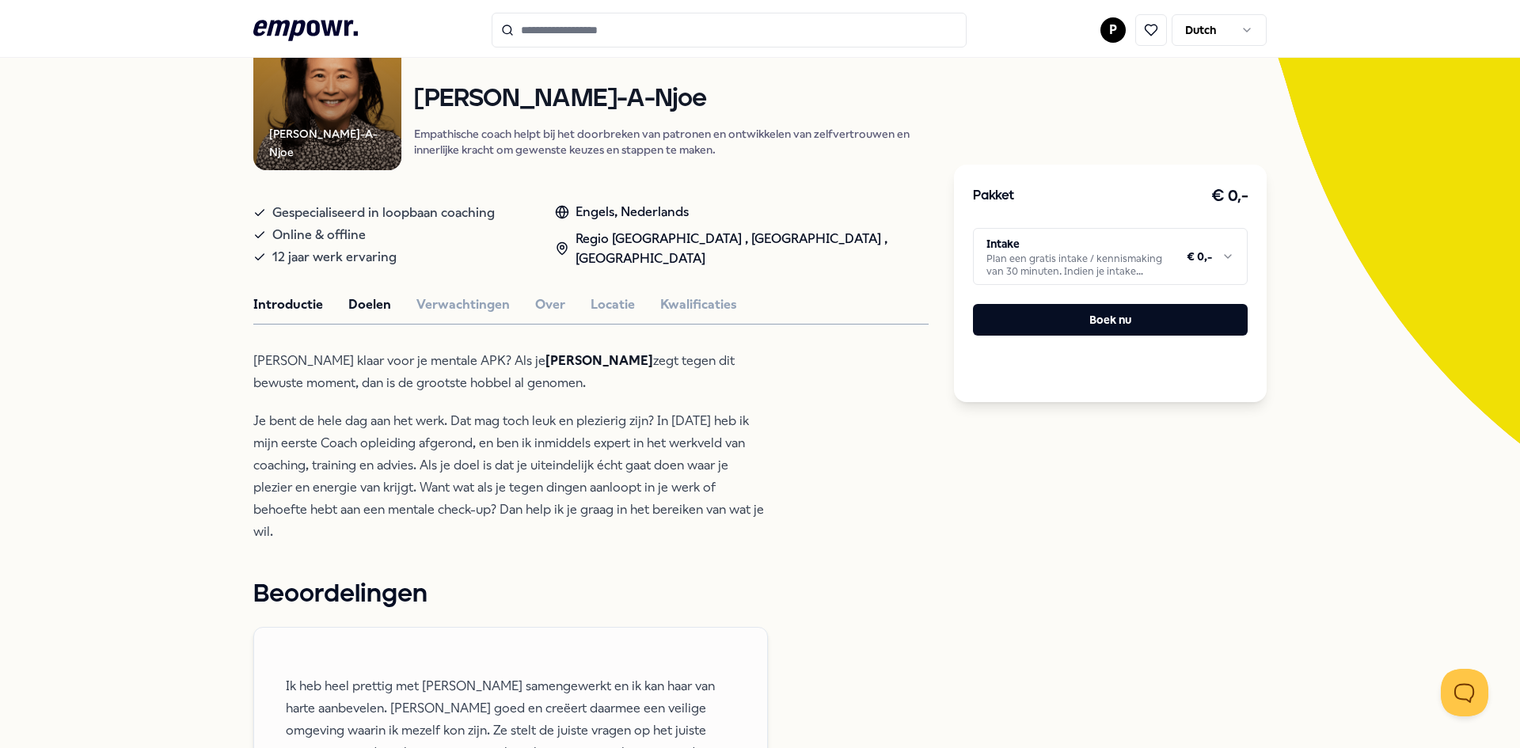
click at [304, 306] on button "Introductie" at bounding box center [288, 304] width 70 height 21
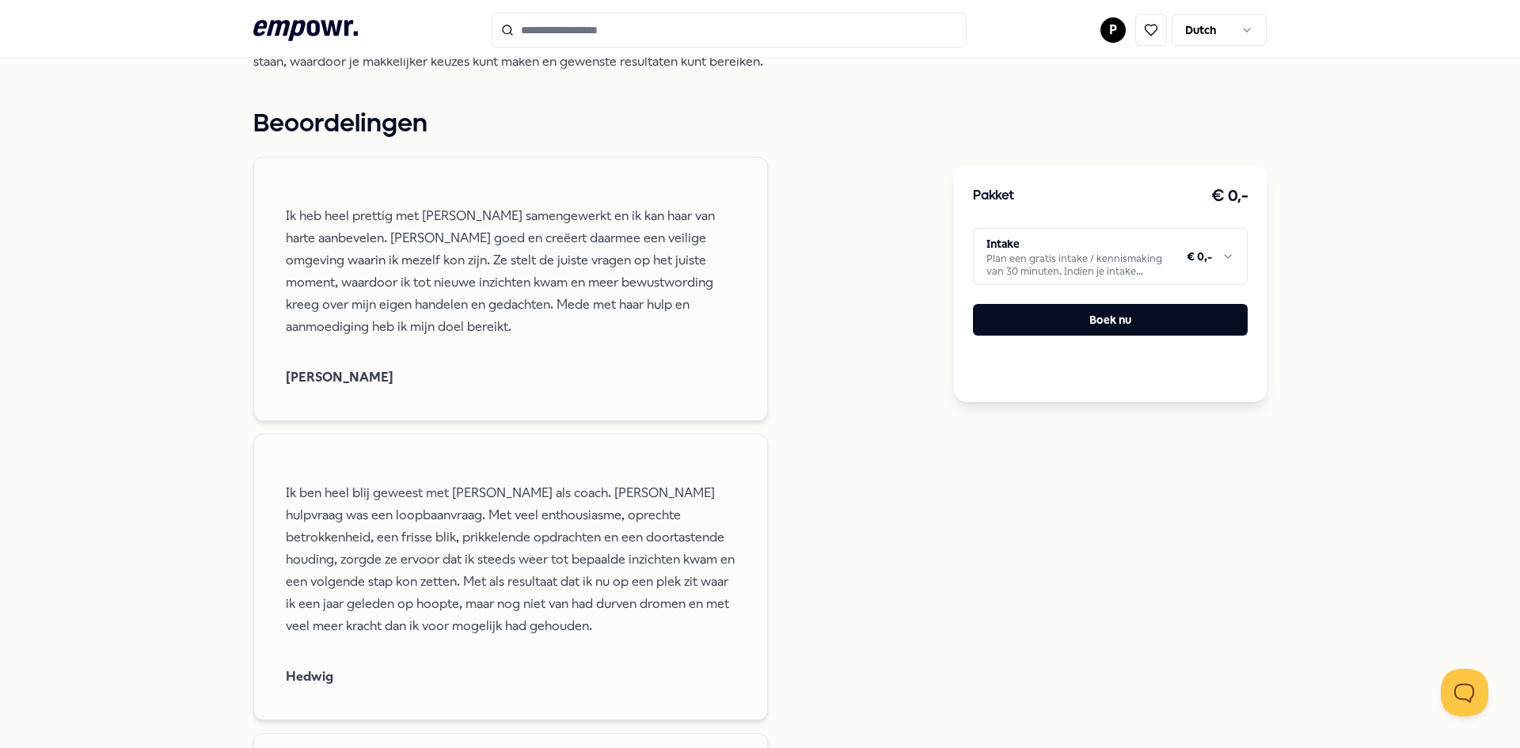
scroll to position [633, 0]
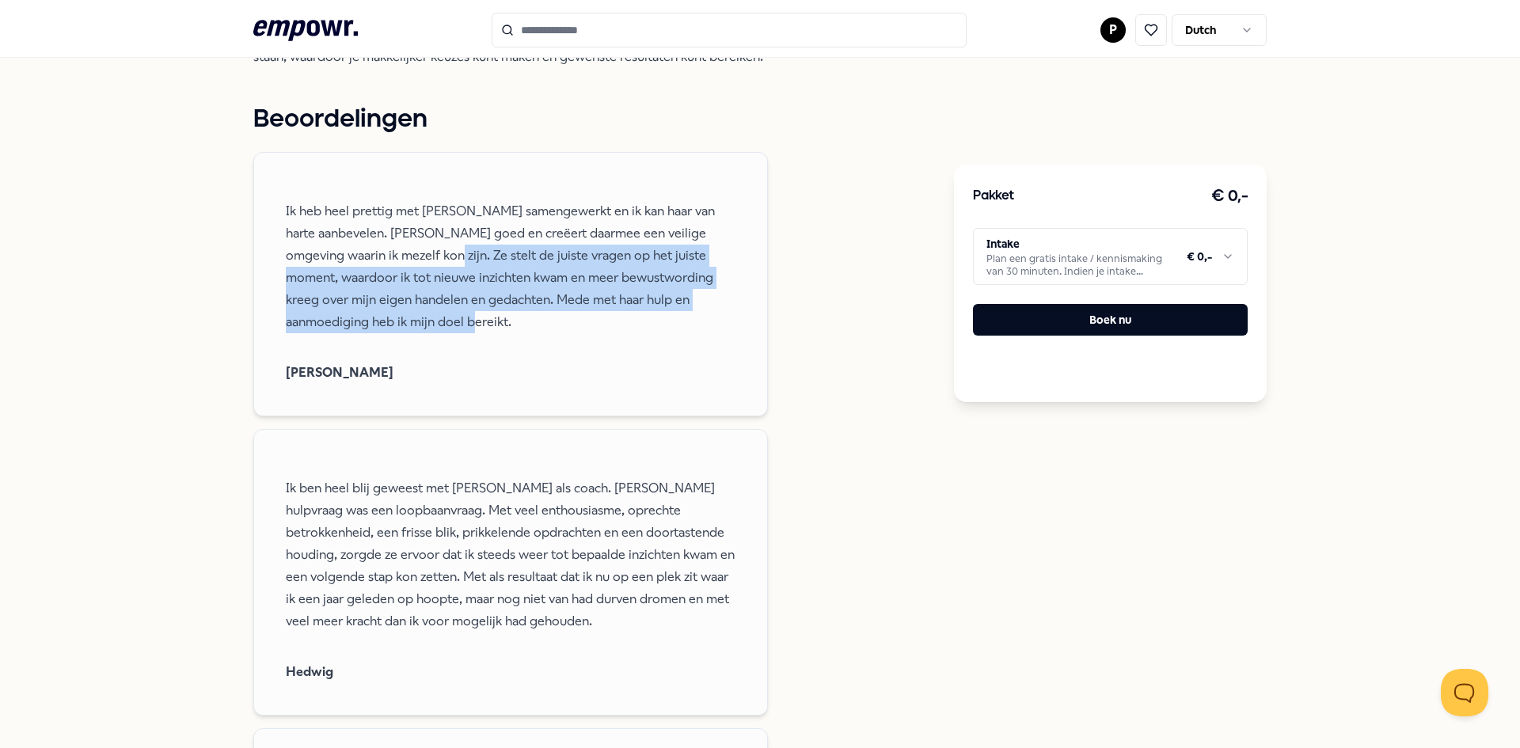
drag, startPoint x: 427, startPoint y: 256, endPoint x: 701, endPoint y: 338, distance: 285.2
click at [701, 338] on span "Ik heb heel prettig met [PERSON_NAME] samengewerkt en ik kan haar van harte aan…" at bounding box center [511, 266] width 450 height 165
click at [458, 339] on span "Ik heb heel prettig met [PERSON_NAME] samengewerkt en ik kan haar van harte aan…" at bounding box center [511, 266] width 450 height 165
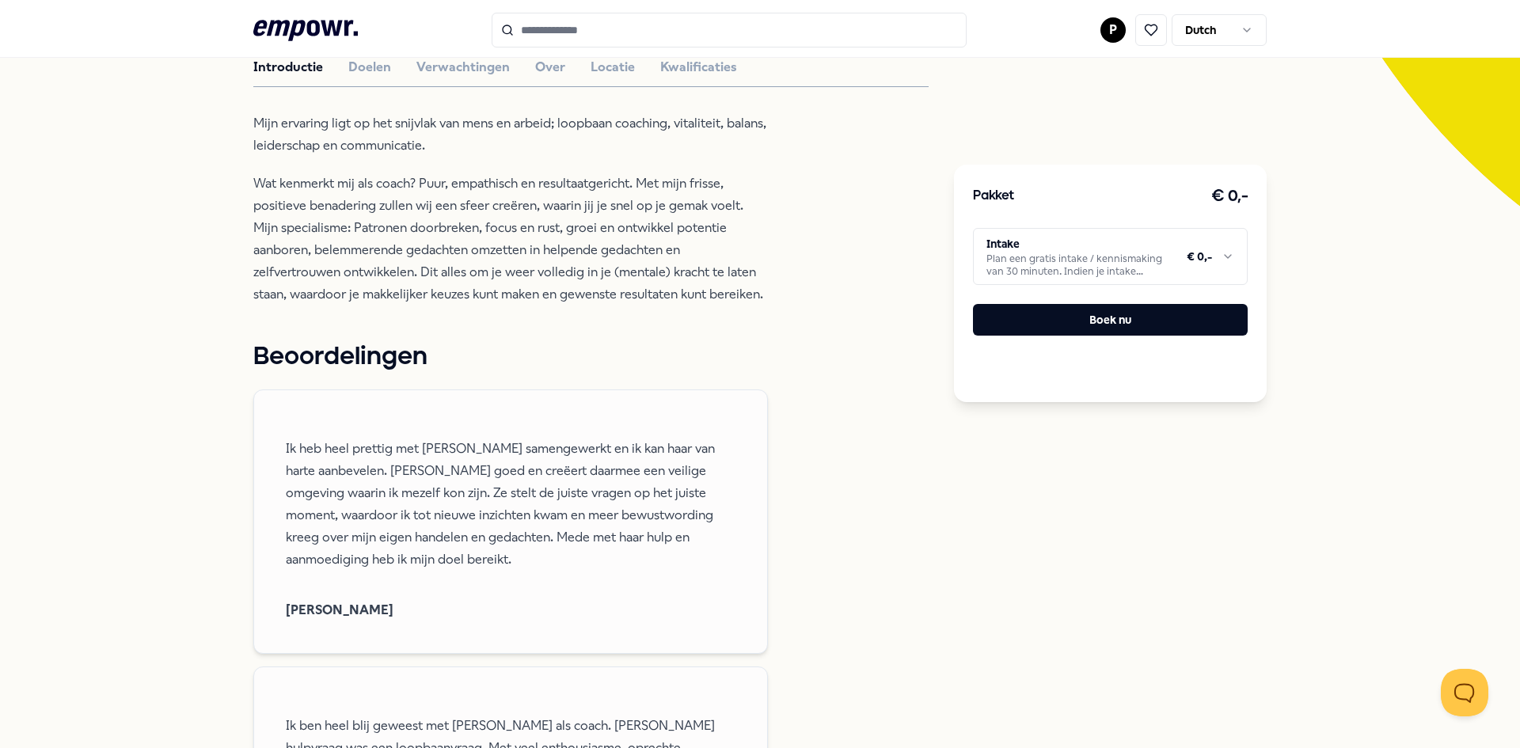
scroll to position [0, 0]
